Goal: Task Accomplishment & Management: Use online tool/utility

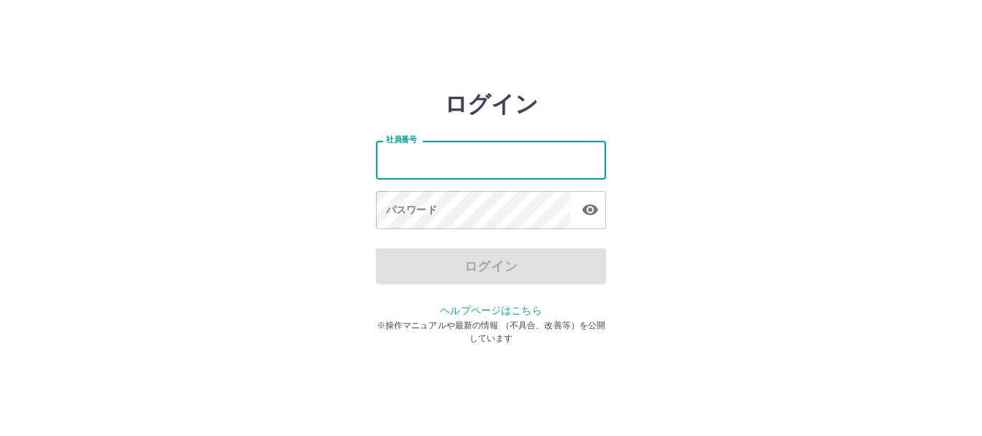
drag, startPoint x: 451, startPoint y: 165, endPoint x: 454, endPoint y: 177, distance: 12.7
click at [453, 171] on input "社員番号" at bounding box center [491, 160] width 230 height 38
type input "*******"
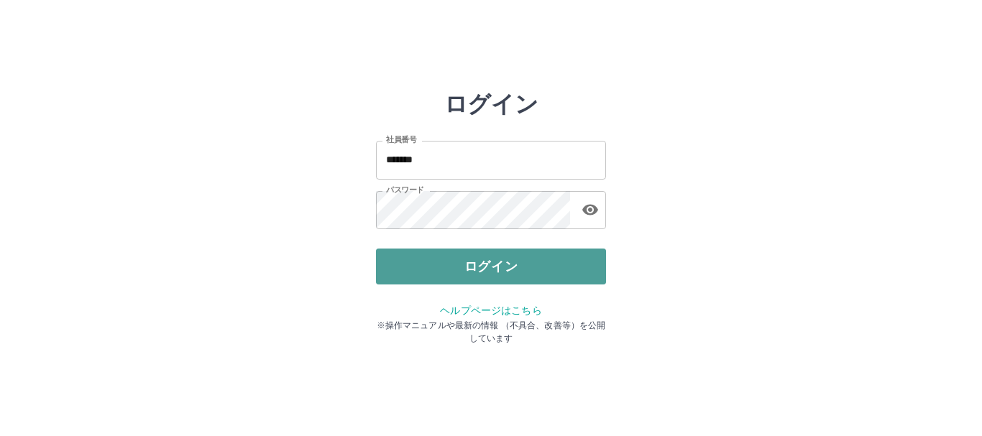
click at [460, 256] on button "ログイン" at bounding box center [491, 267] width 230 height 36
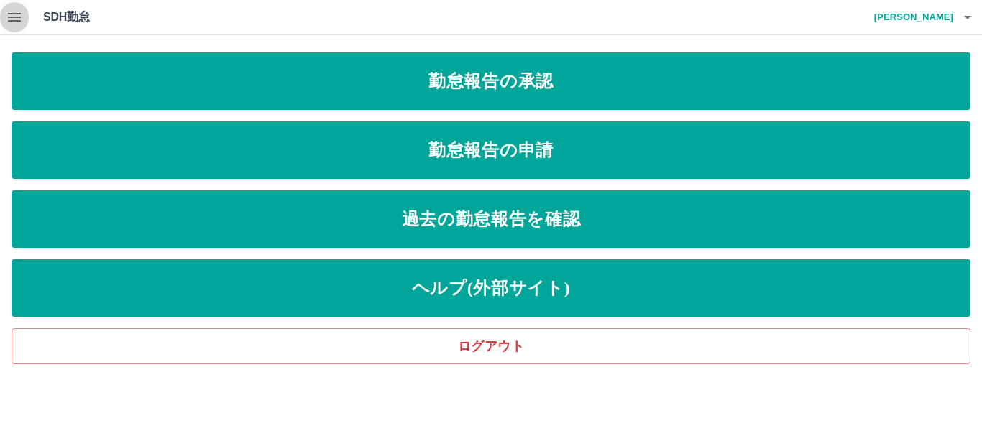
click at [17, 17] on icon "button" at bounding box center [14, 17] width 13 height 9
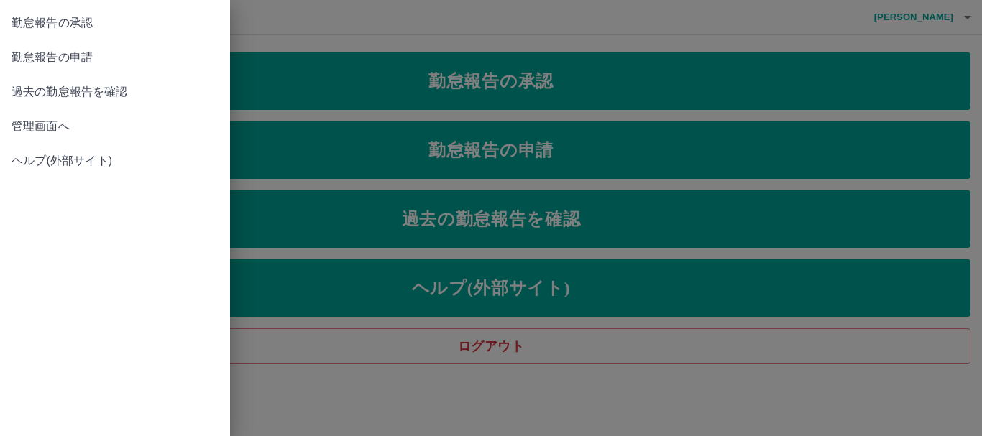
click at [52, 126] on span "管理画面へ" at bounding box center [114, 126] width 207 height 17
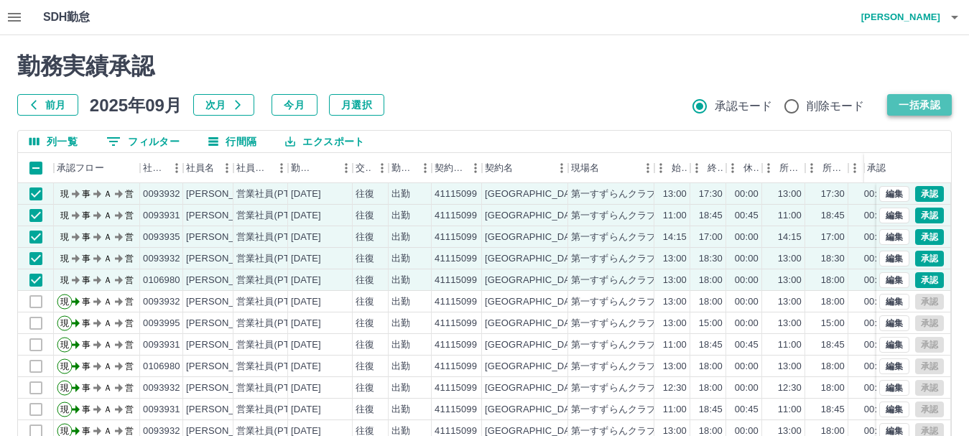
click at [919, 106] on button "一括承認" at bounding box center [920, 105] width 65 height 22
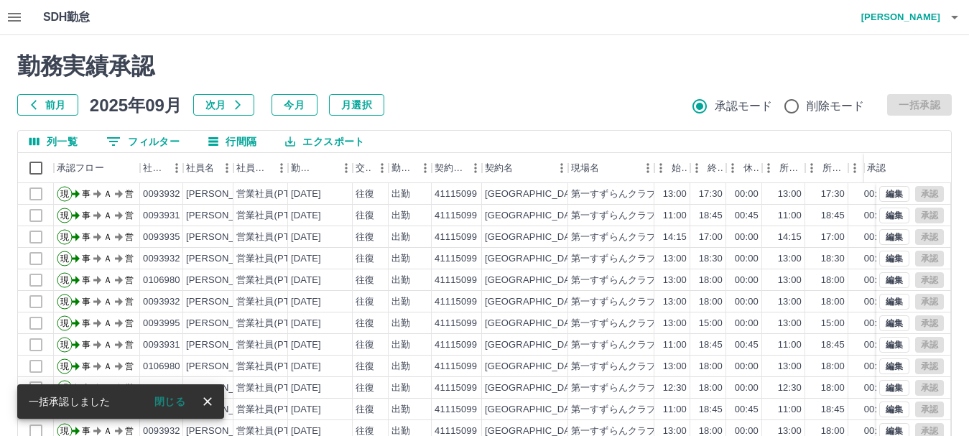
click at [211, 400] on icon "close" at bounding box center [208, 402] width 14 height 14
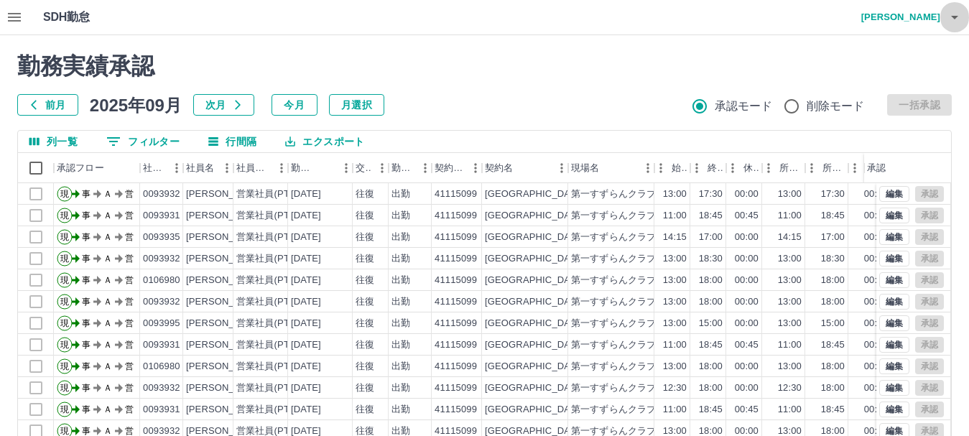
click at [958, 15] on icon "button" at bounding box center [954, 17] width 17 height 17
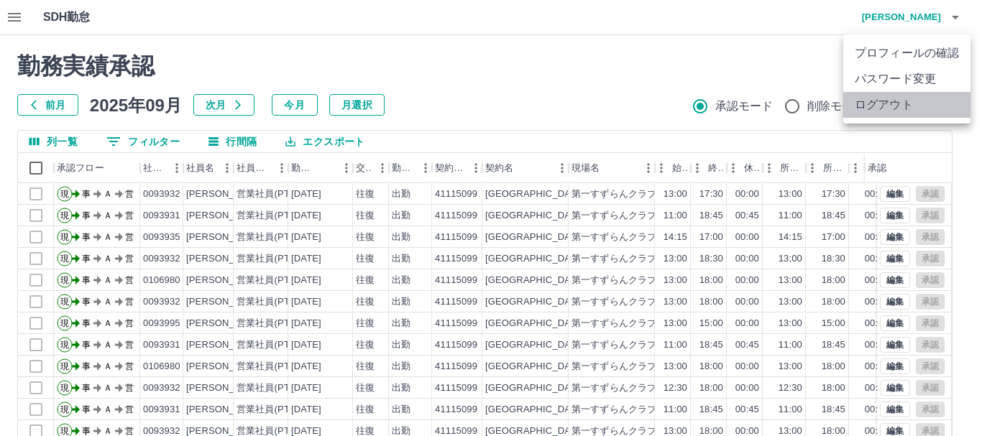
click at [892, 102] on li "ログアウト" at bounding box center [906, 105] width 127 height 26
